Goal: Check status

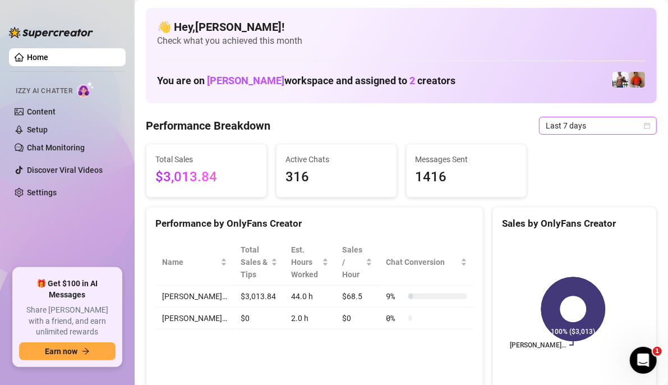
click at [644, 126] on icon "calendar" at bounding box center [647, 125] width 7 height 7
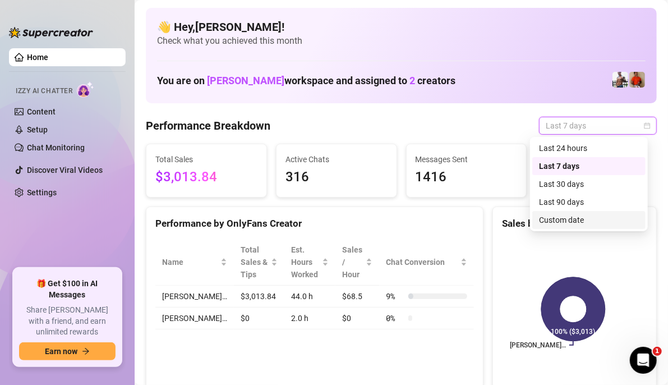
click at [562, 220] on div "Custom date" at bounding box center [589, 220] width 100 height 12
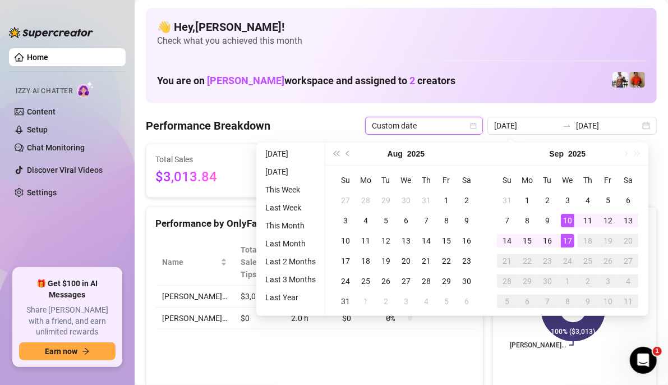
type input "[DATE]"
click at [571, 239] on div "17" at bounding box center [567, 240] width 13 height 13
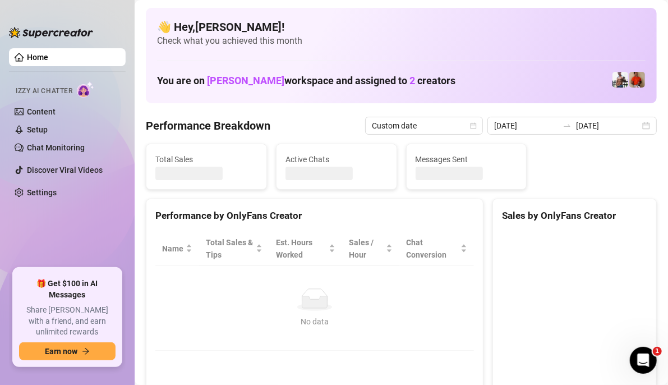
type input "[DATE]"
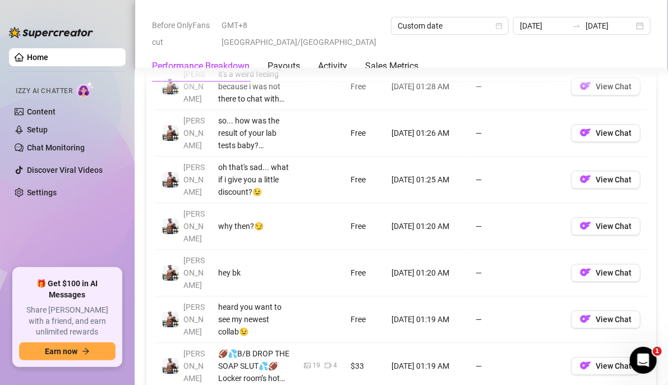
scroll to position [1458, 0]
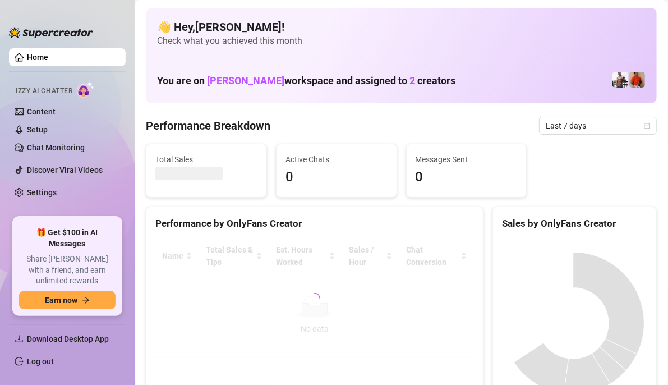
click at [644, 124] on icon "calendar" at bounding box center [647, 125] width 6 height 6
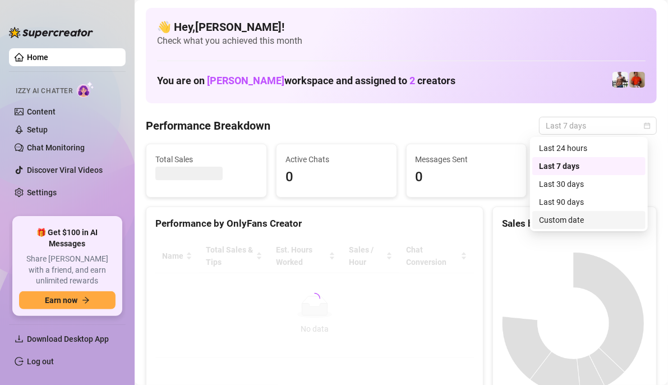
click at [561, 216] on div "Custom date" at bounding box center [589, 220] width 100 height 12
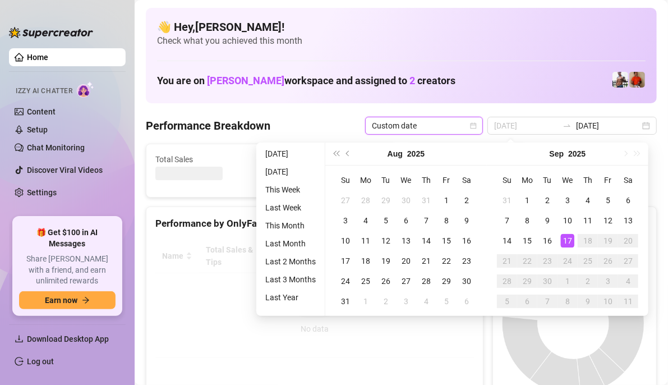
click at [570, 244] on div "17" at bounding box center [567, 240] width 13 height 13
click at [568, 244] on div "17" at bounding box center [567, 240] width 13 height 13
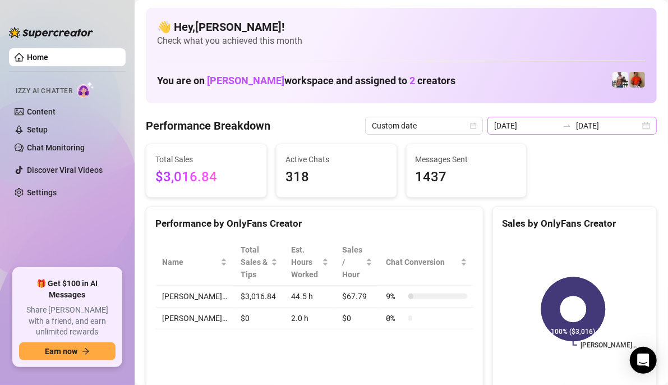
click at [634, 124] on div "2025-09-10 2025-09-17" at bounding box center [571, 126] width 169 height 18
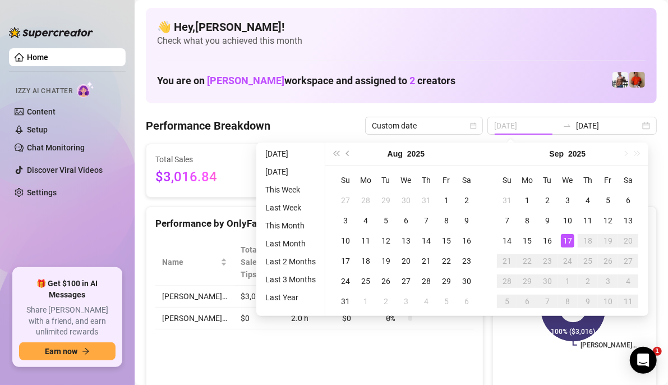
click at [562, 240] on div "17" at bounding box center [567, 240] width 13 height 13
type input "[DATE]"
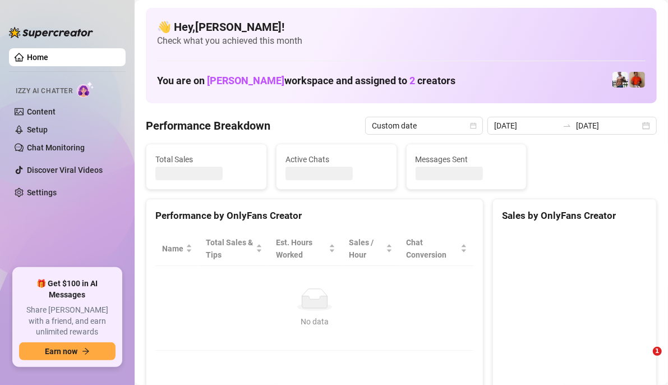
type input "[DATE]"
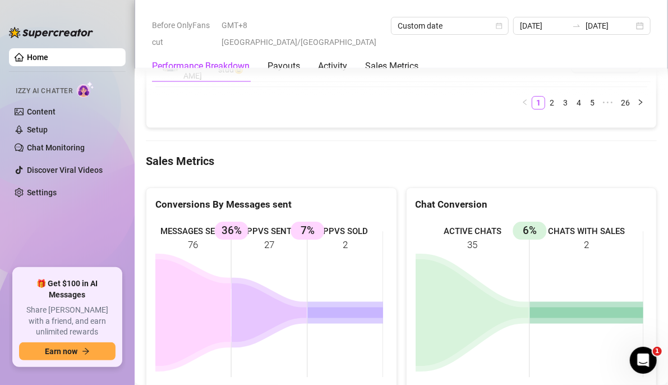
scroll to position [1551, 0]
